Goal: Task Accomplishment & Management: Complete application form

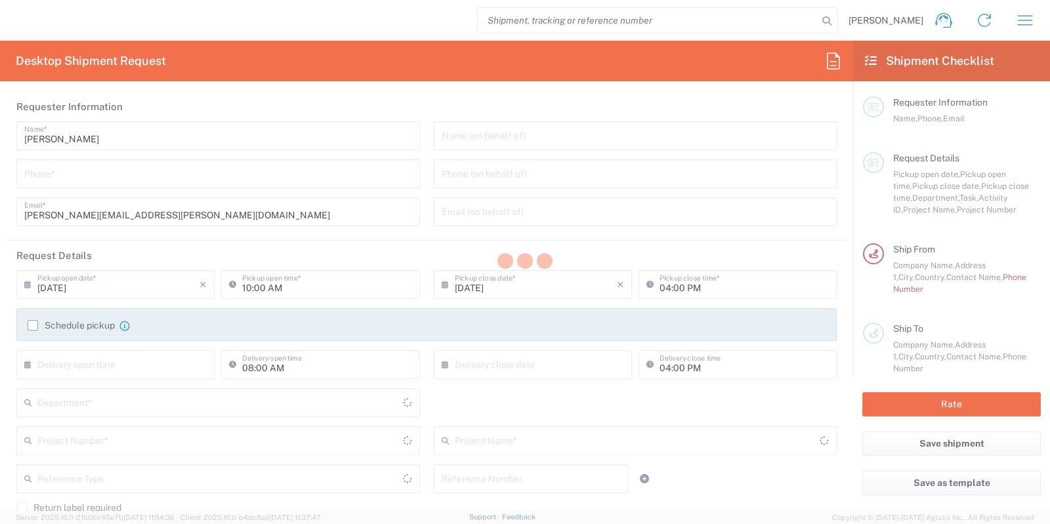
type input "Central [GEOGRAPHIC_DATA]"
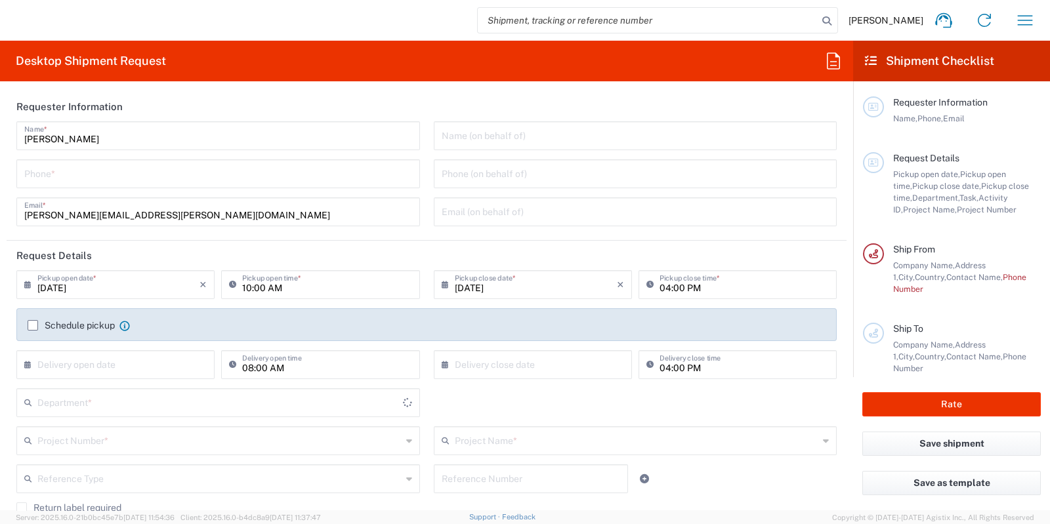
type input "Serbia"
type input "8350"
click at [1020, 19] on icon "button" at bounding box center [1025, 20] width 21 height 21
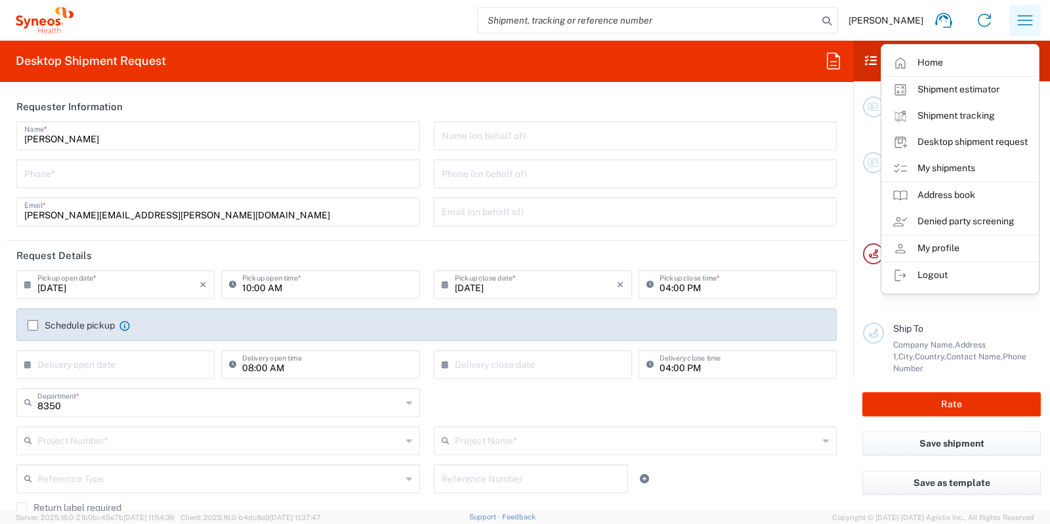
type input "Syneos Health d.o.o. Beograd-Serbia"
click at [972, 198] on link "Address book" at bounding box center [960, 195] width 156 height 26
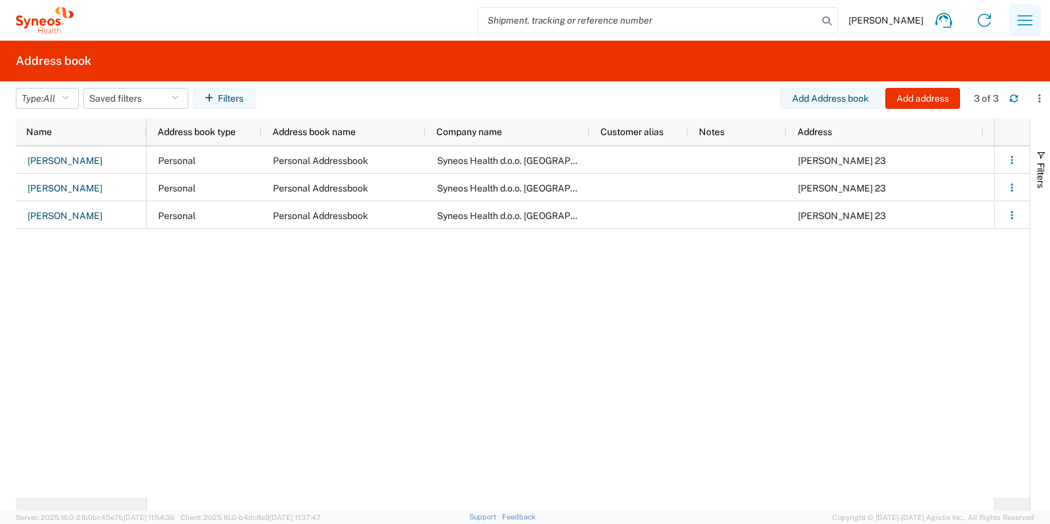
click at [1033, 24] on icon "button" at bounding box center [1025, 20] width 21 height 21
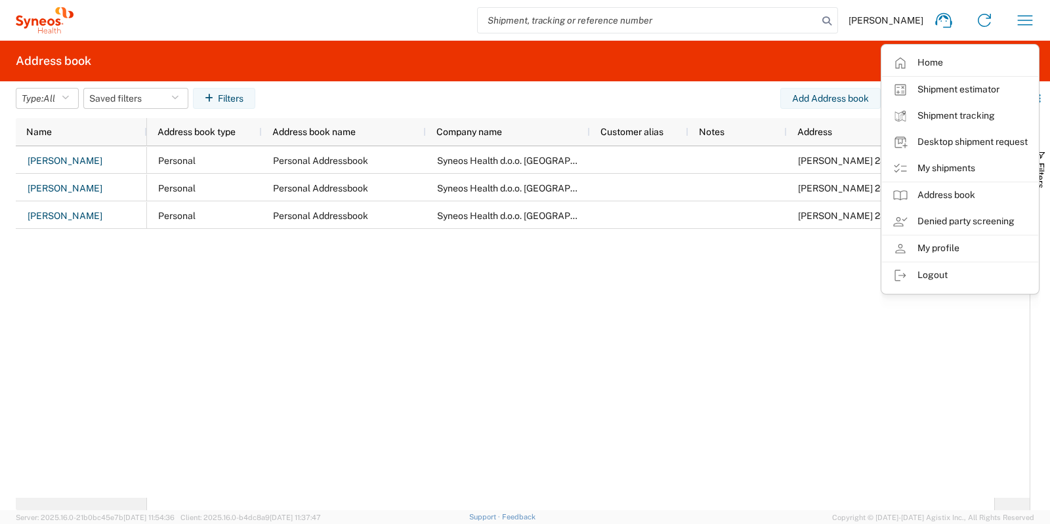
click at [955, 270] on link "Logout" at bounding box center [960, 276] width 156 height 26
